Goal: Information Seeking & Learning: Find specific fact

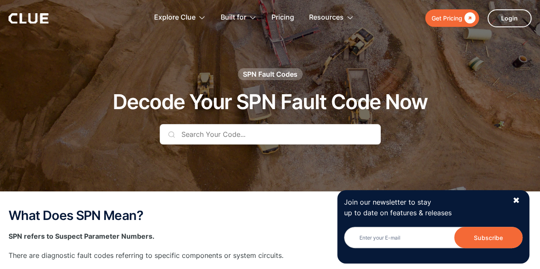
paste input "1254-31"
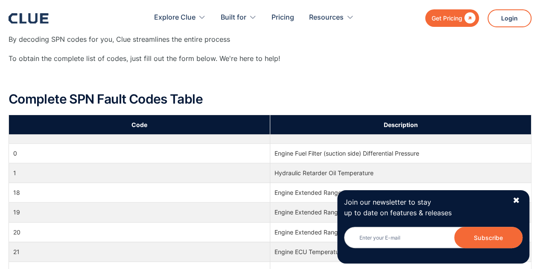
scroll to position [256, 0]
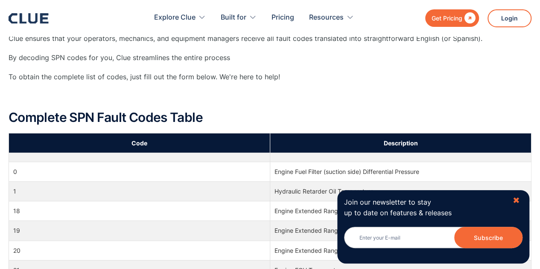
type input "1254-31"
click at [516, 198] on div "✖" at bounding box center [515, 200] width 7 height 11
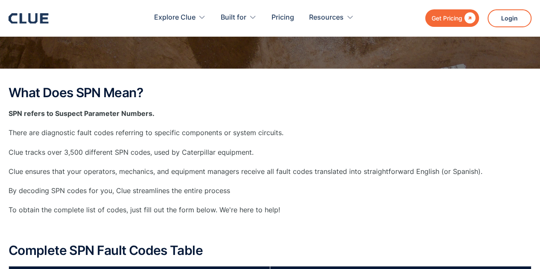
scroll to position [0, 0]
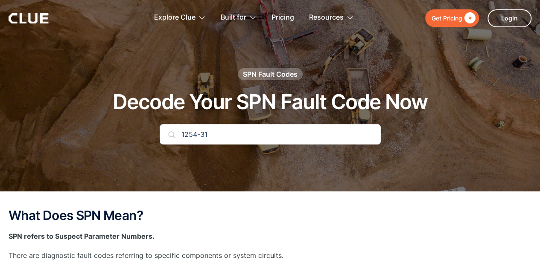
click at [260, 136] on input "1254-31" at bounding box center [270, 134] width 221 height 20
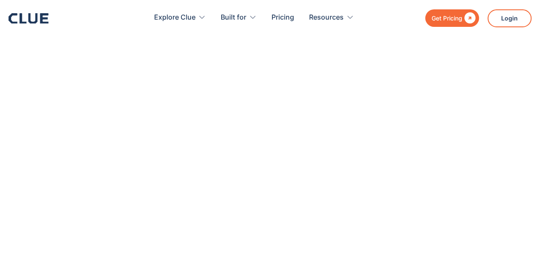
scroll to position [640, 0]
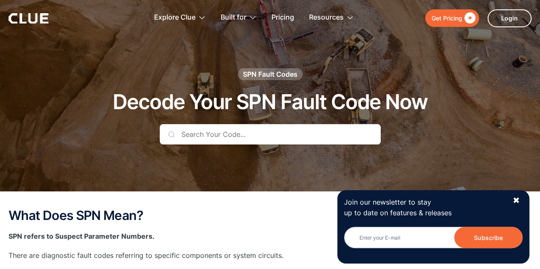
paste input "1254-31"
type input "1254-31"
